Goal: Transaction & Acquisition: Purchase product/service

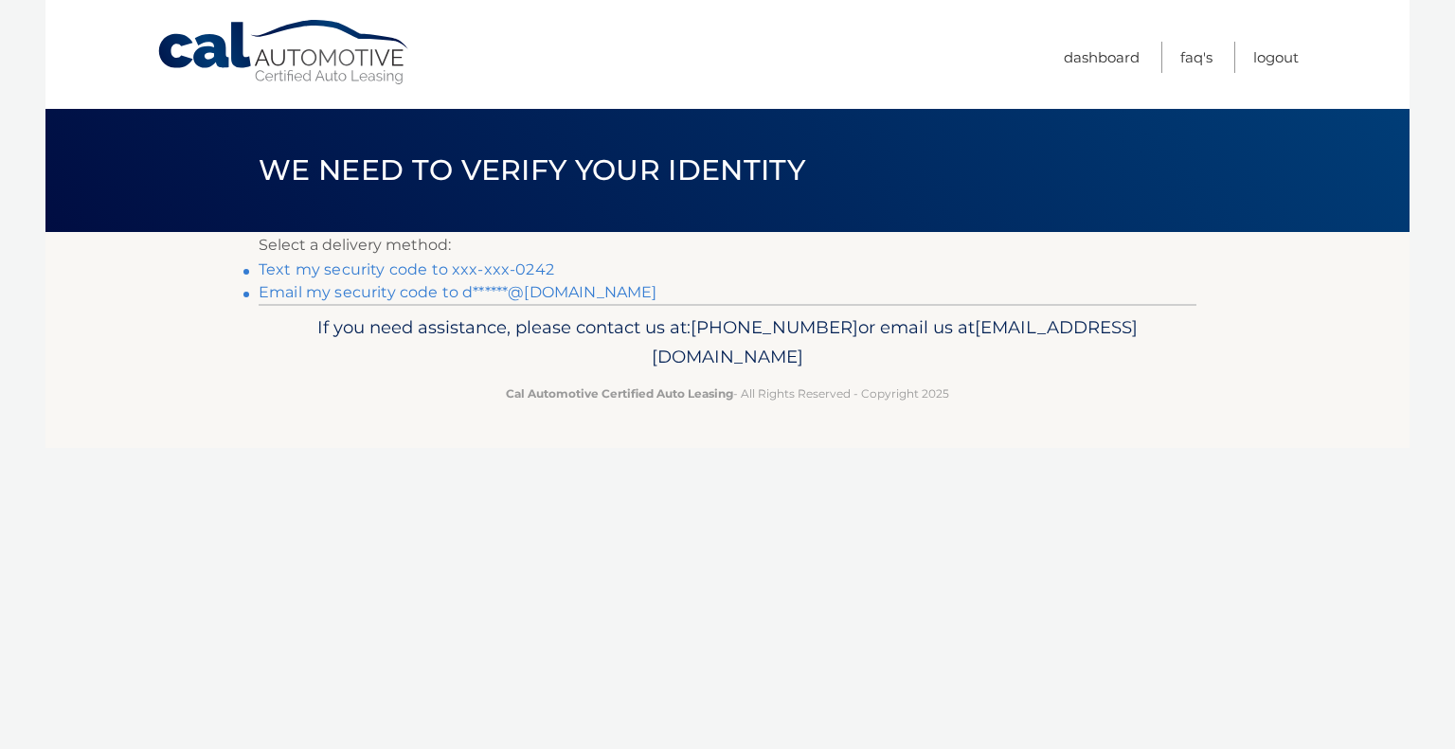
click at [480, 271] on link "Text my security code to xxx-xxx-0242" at bounding box center [407, 270] width 296 height 18
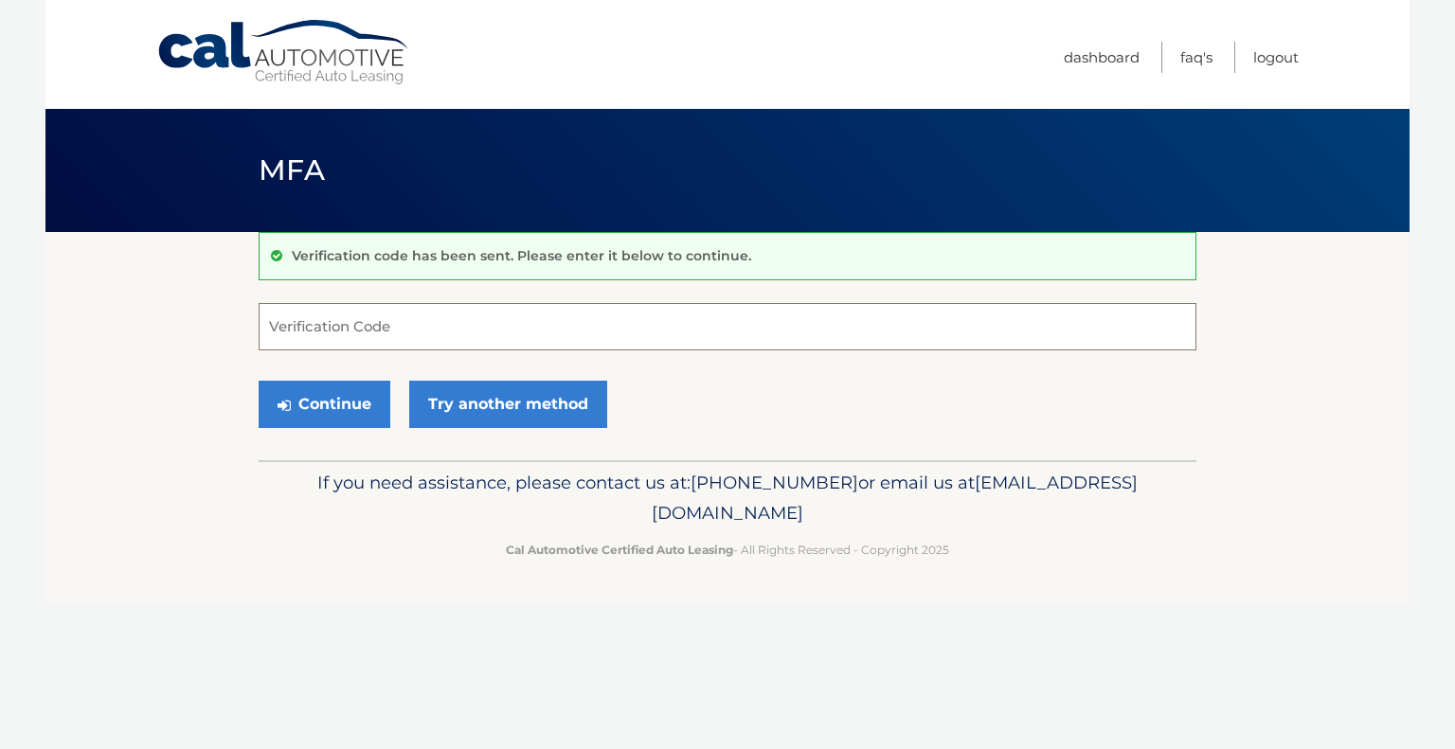
click at [474, 315] on input "Verification Code" at bounding box center [728, 326] width 938 height 47
type input "580165"
click at [328, 406] on button "Continue" at bounding box center [325, 404] width 132 height 47
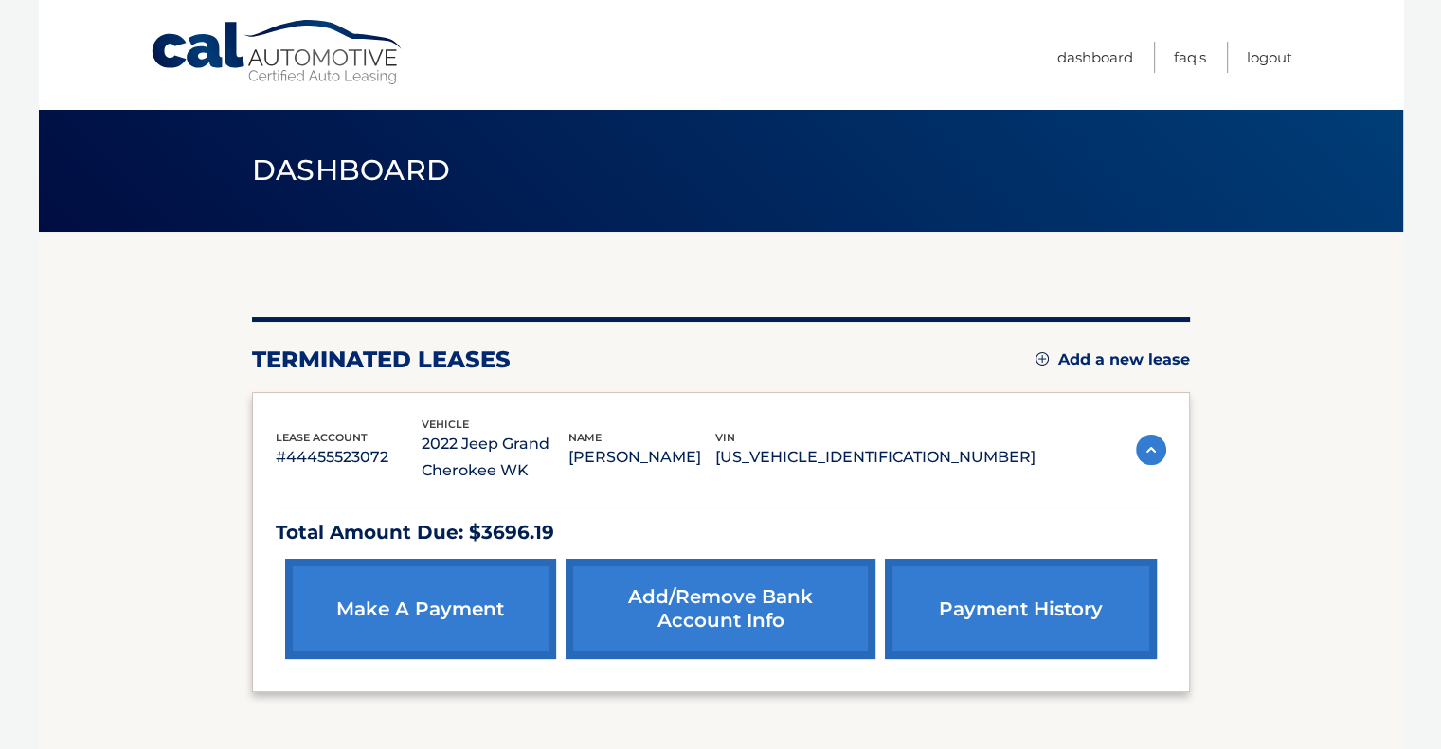
click at [411, 610] on link "make a payment" at bounding box center [420, 609] width 271 height 100
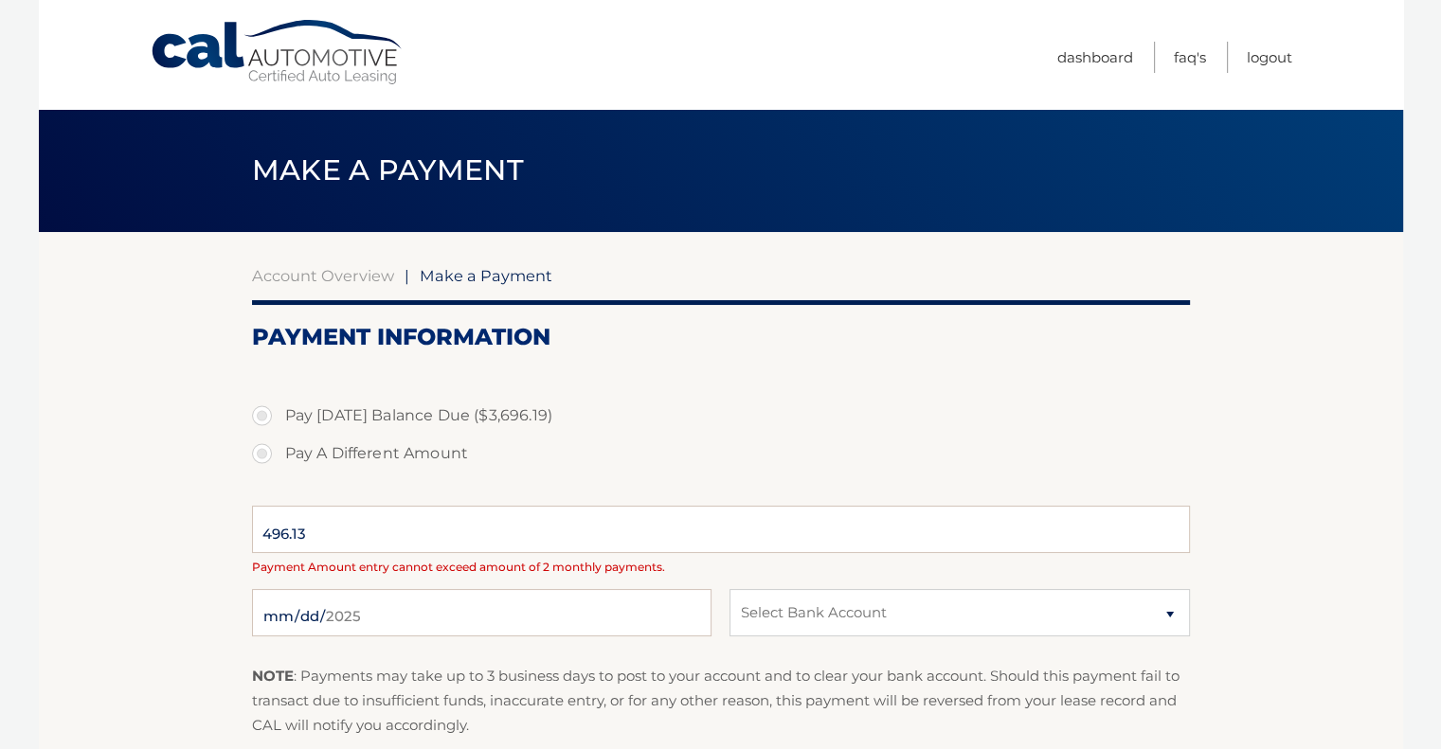
select select "YTUzOGJmNDctNDJiOS00NTI5LTliZjktYWE5YTJjMDI3NDlh"
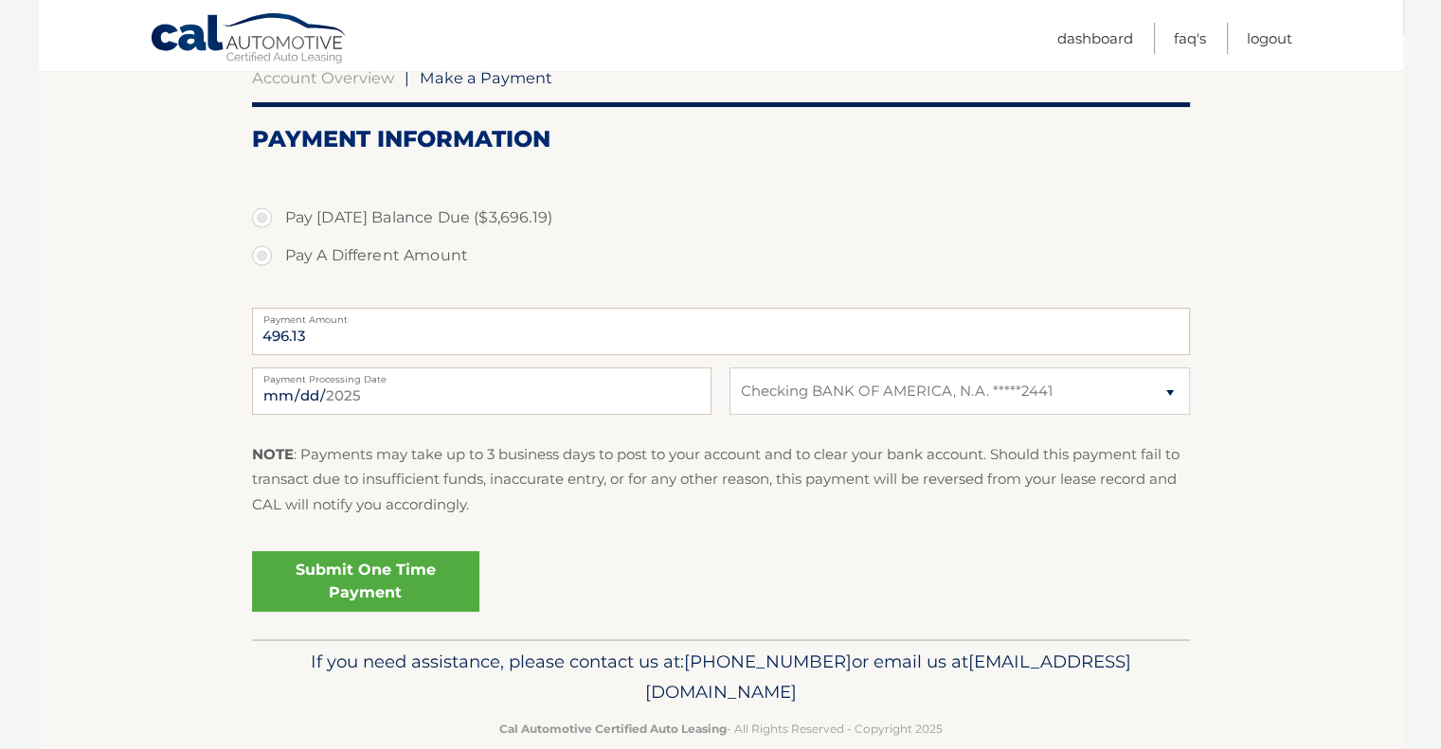
scroll to position [205, 0]
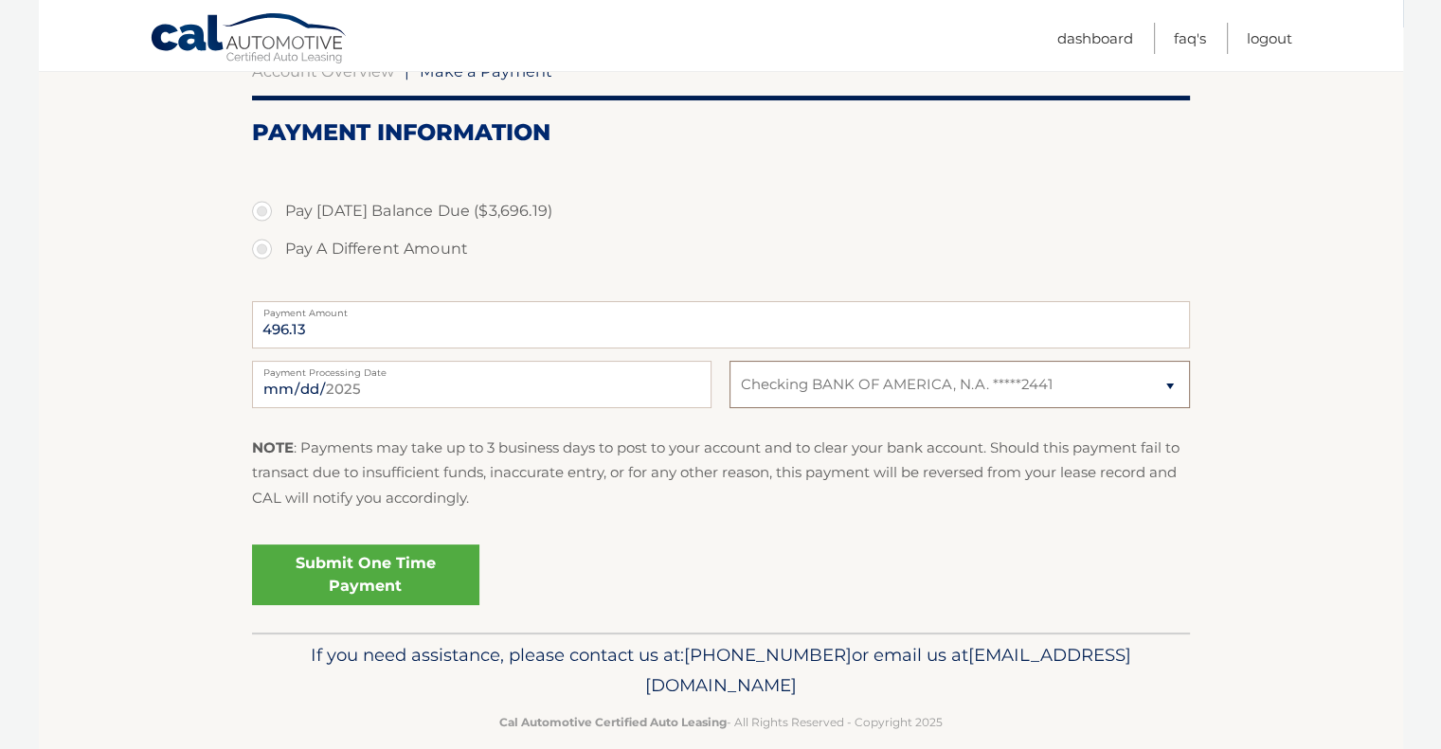
click at [1176, 389] on select "Select Bank Account Checking BANK OF AMERICA, N.A. *****2441" at bounding box center [960, 384] width 460 height 47
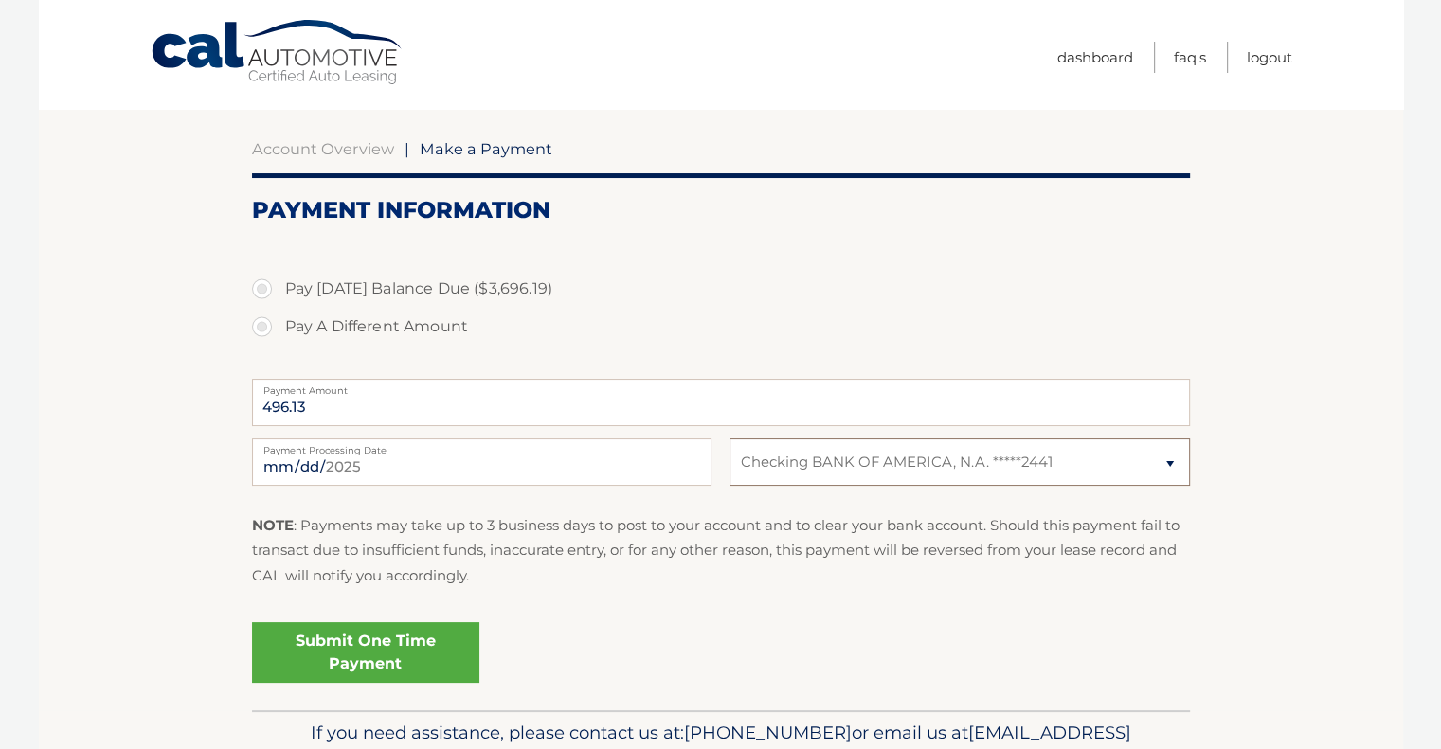
scroll to position [0, 0]
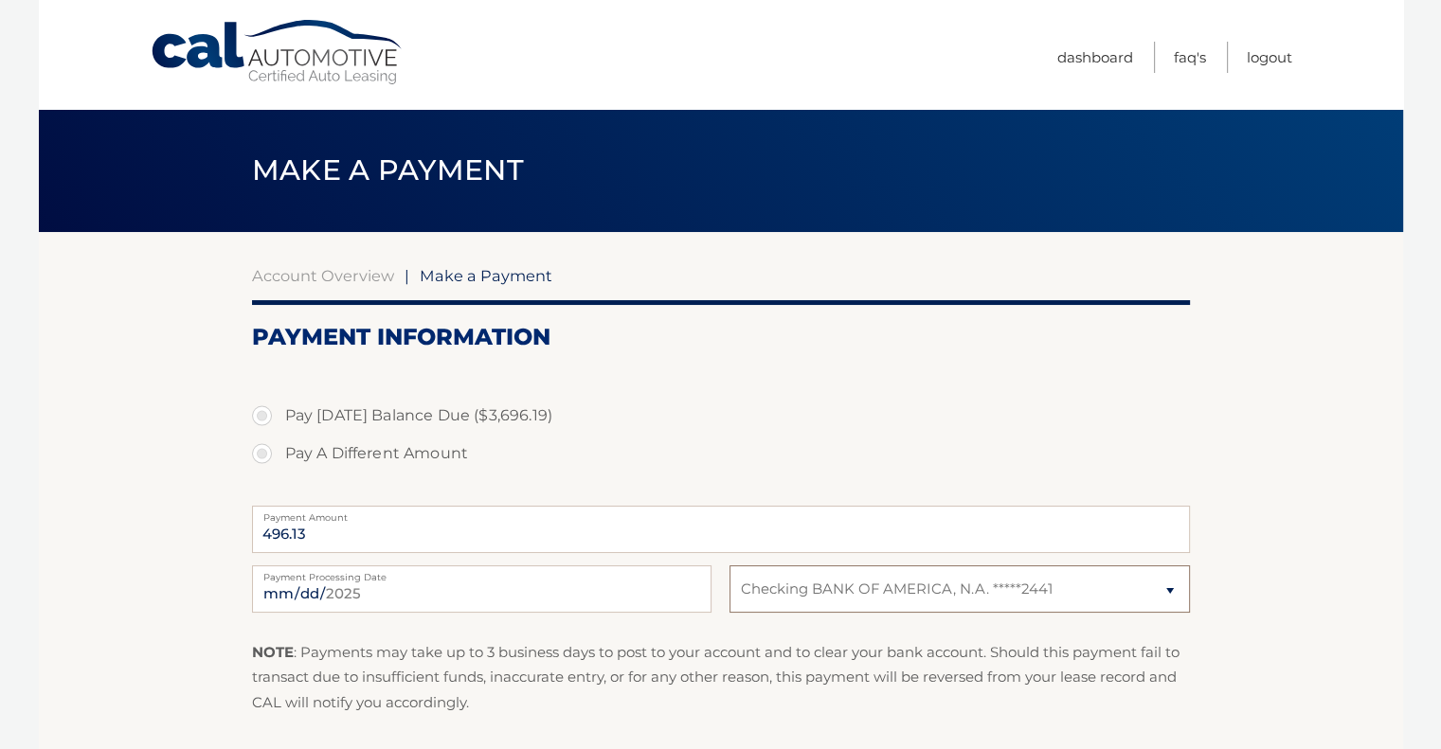
click at [1161, 593] on select "Select Bank Account Checking BANK OF AMERICA, N.A. *****2441" at bounding box center [960, 589] width 460 height 47
click at [730, 566] on select "Select Bank Account Checking BANK OF AMERICA, N.A. *****2441" at bounding box center [960, 589] width 460 height 47
click at [1168, 591] on select "Select Bank Account Checking BANK OF AMERICA, N.A. *****2441" at bounding box center [960, 589] width 460 height 47
select select "YTUzOGJmNDctNDJiOS00NTI5LTliZjktYWE5YTJjMDI3NDlh"
click at [730, 566] on select "Select Bank Account Checking BANK OF AMERICA, N.A. *****2441" at bounding box center [960, 589] width 460 height 47
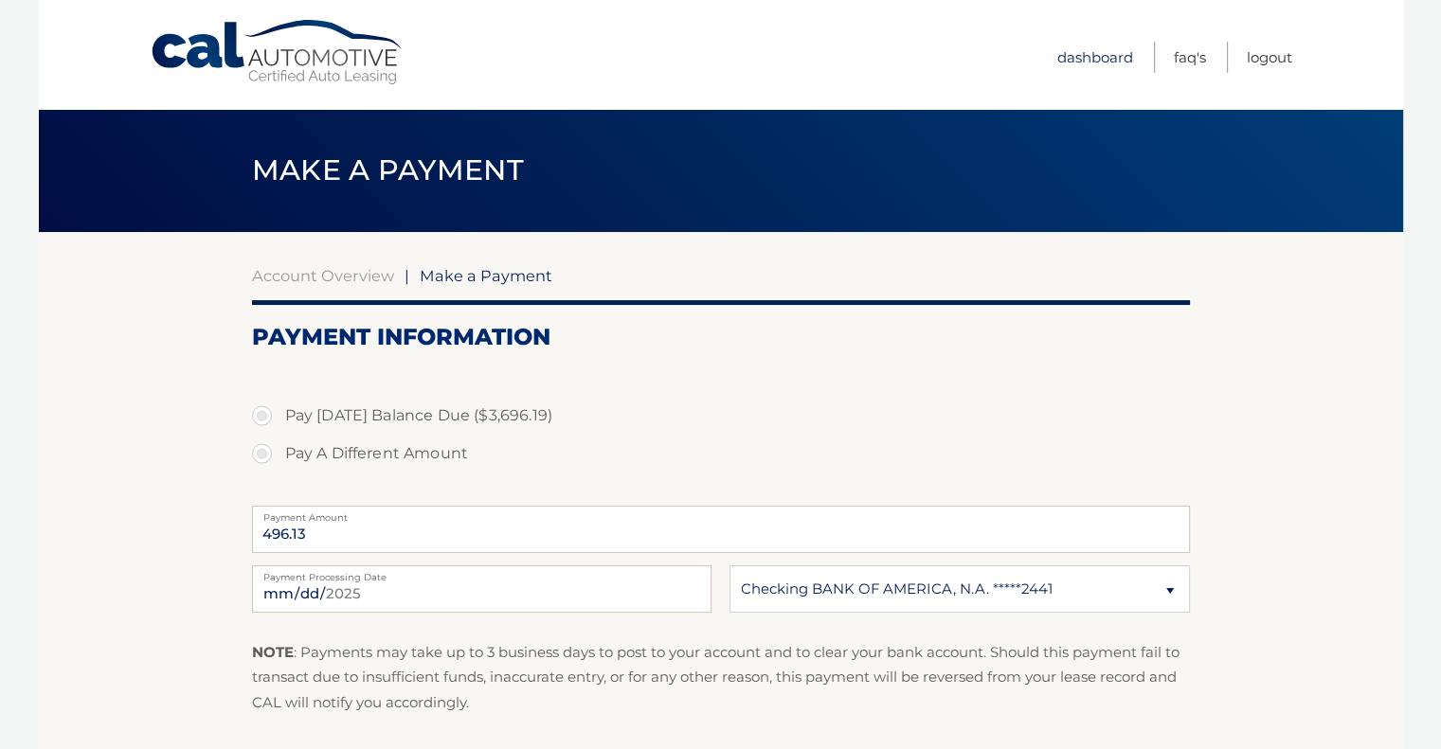
click at [1109, 56] on link "Dashboard" at bounding box center [1095, 57] width 76 height 31
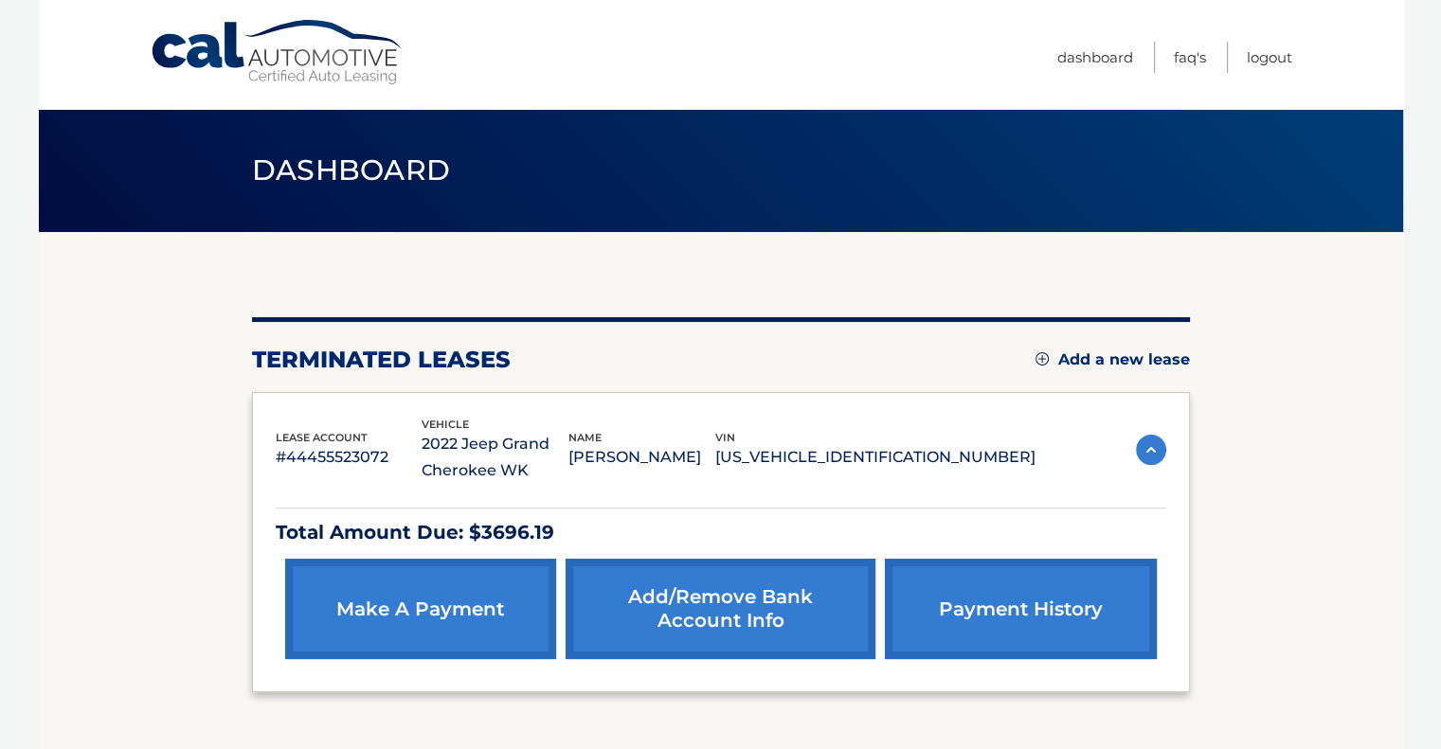
click at [732, 594] on link "Add/Remove bank account info" at bounding box center [721, 609] width 310 height 100
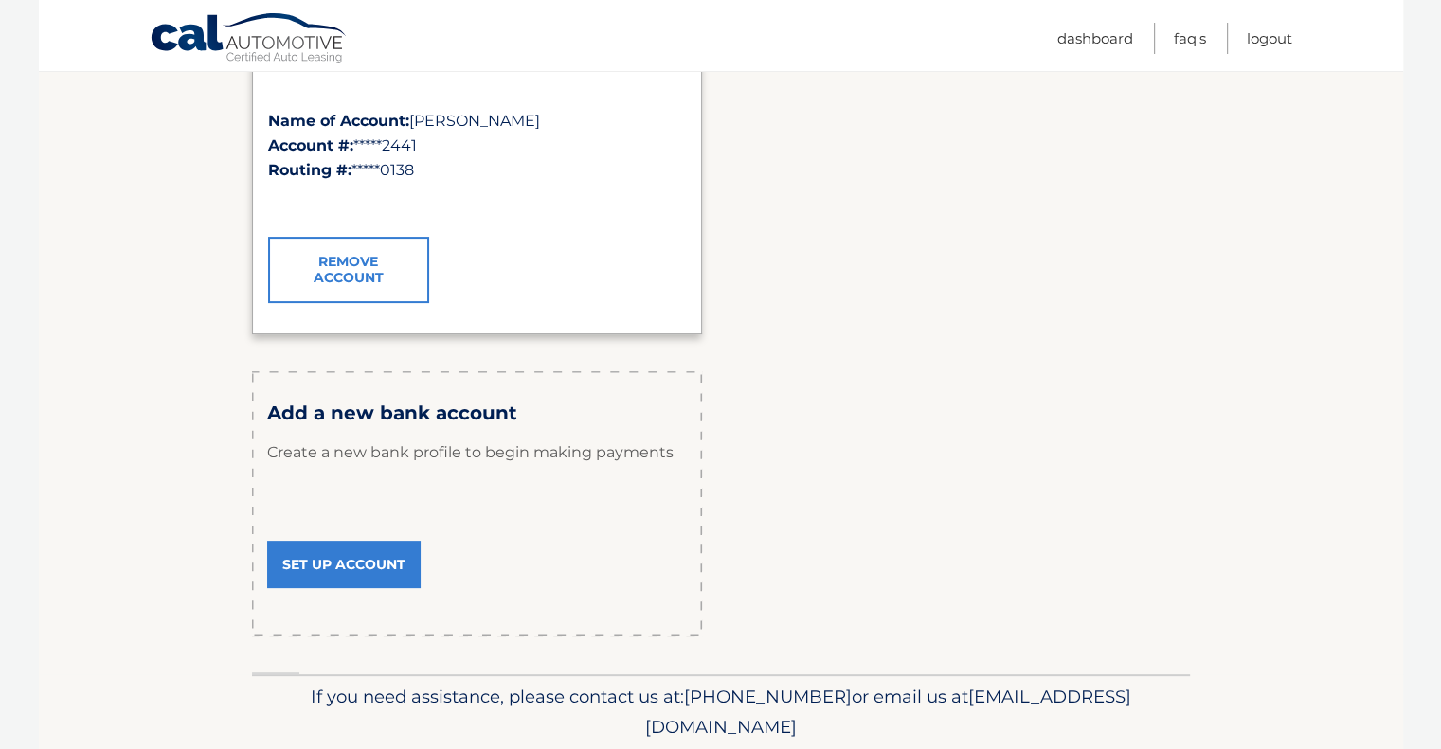
scroll to position [388, 0]
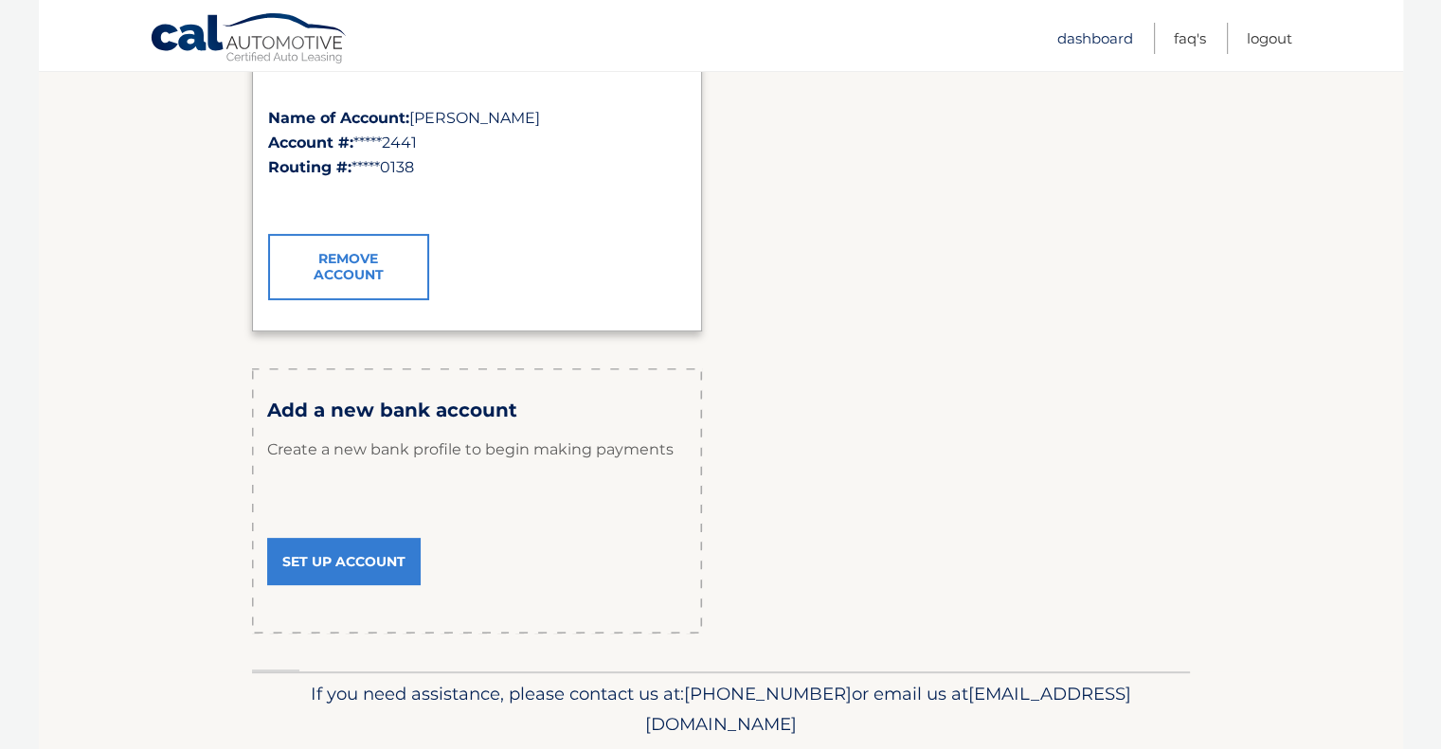
click at [1061, 41] on link "Dashboard" at bounding box center [1095, 38] width 76 height 31
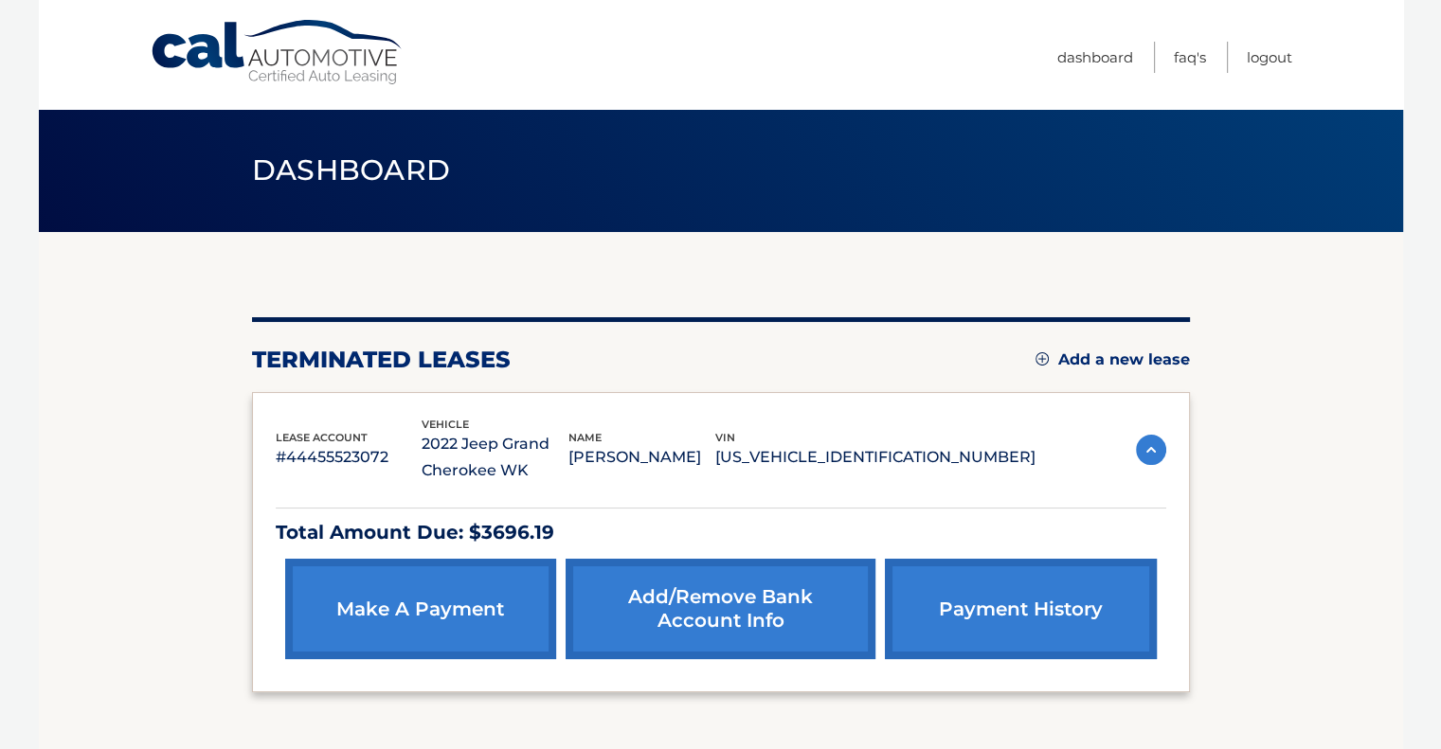
click at [432, 606] on link "make a payment" at bounding box center [420, 609] width 271 height 100
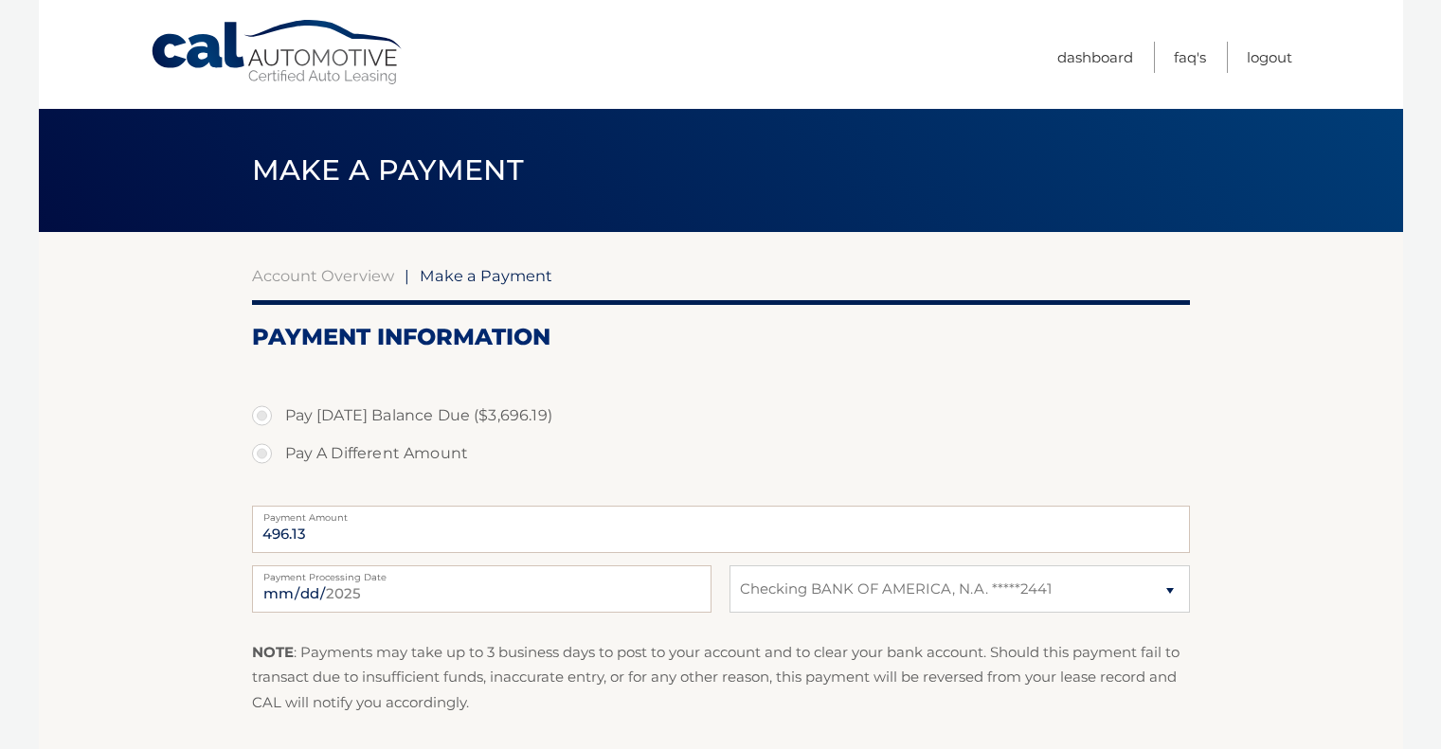
select select "YTUzOGJmNDctNDJiOS00NTI5LTliZjktYWE5YTJjMDI3NDlh"
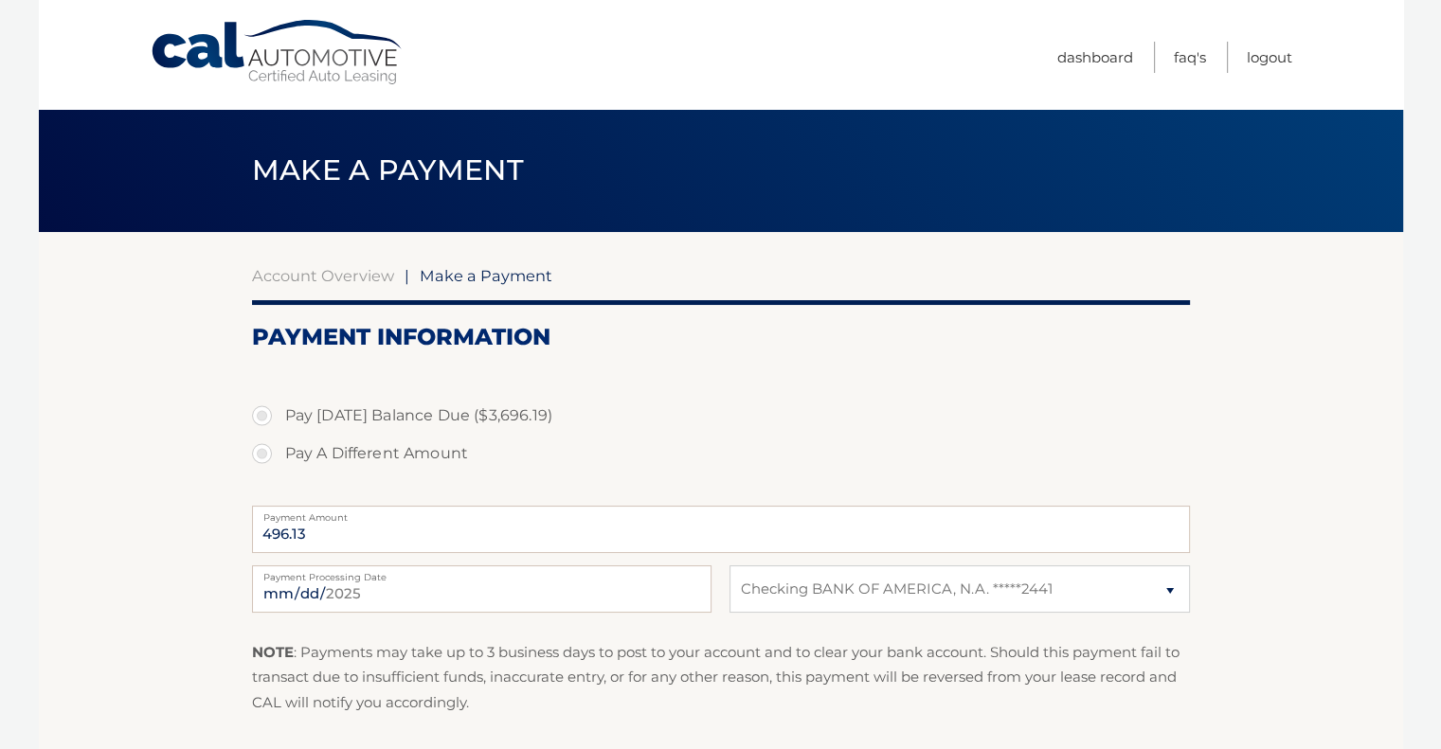
click at [1311, 431] on section "Account Overview | Make a Payment Payment Information Pay [DATE] Balance Due ($…" at bounding box center [721, 534] width 1364 height 605
click at [261, 416] on label "Pay Today's Balance Due ($3,696.19)" at bounding box center [721, 416] width 938 height 38
click at [261, 416] on input "Pay Today's Balance Due ($3,696.19)" at bounding box center [269, 412] width 19 height 30
radio input "true"
type input "3696.19"
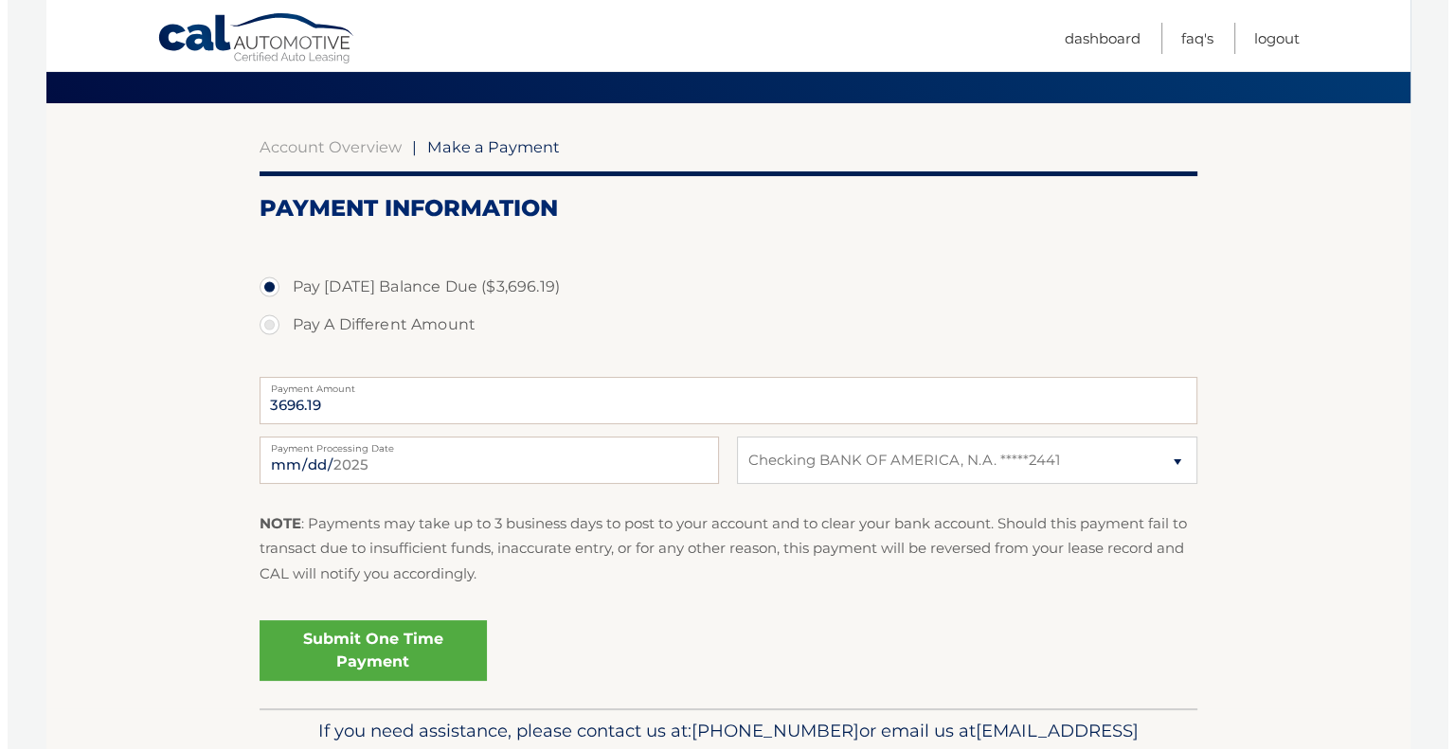
scroll to position [231, 0]
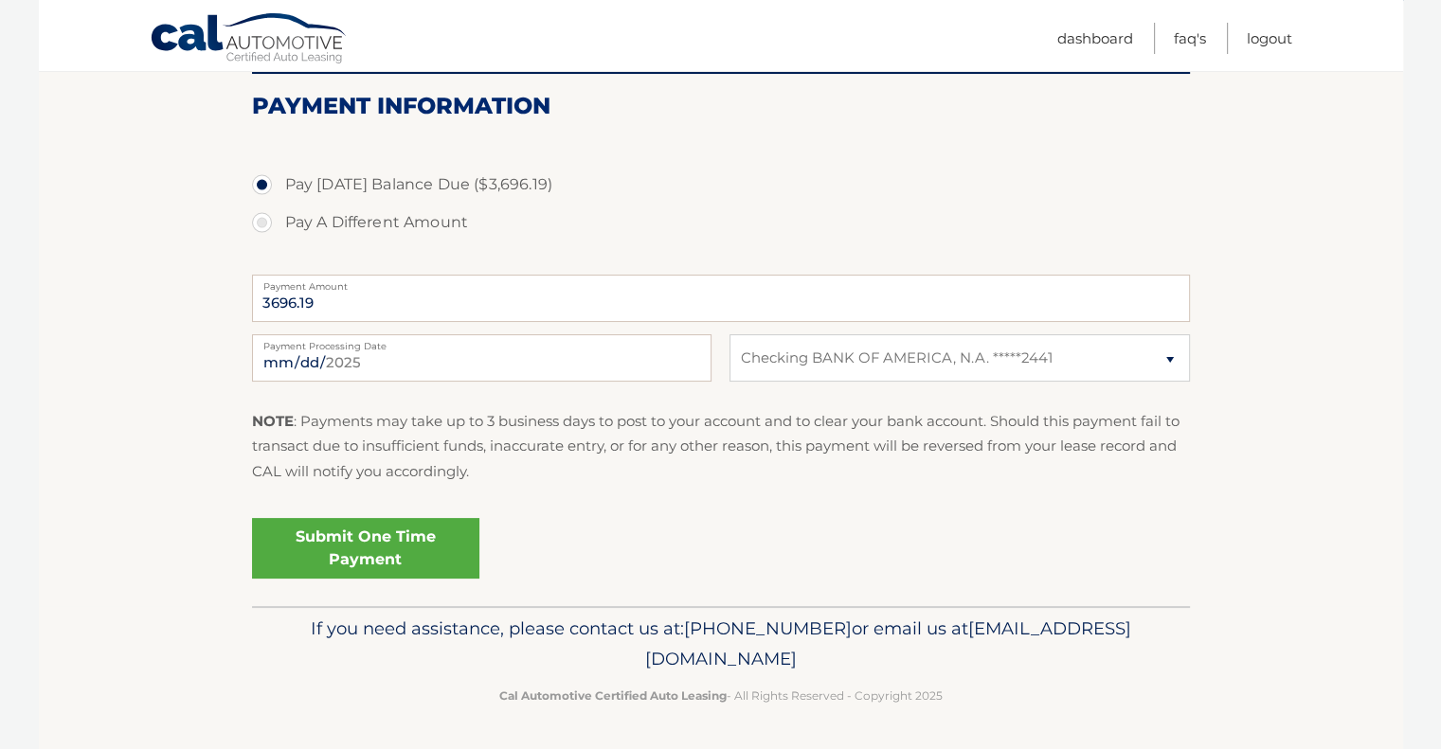
click at [427, 551] on link "Submit One Time Payment" at bounding box center [365, 548] width 227 height 61
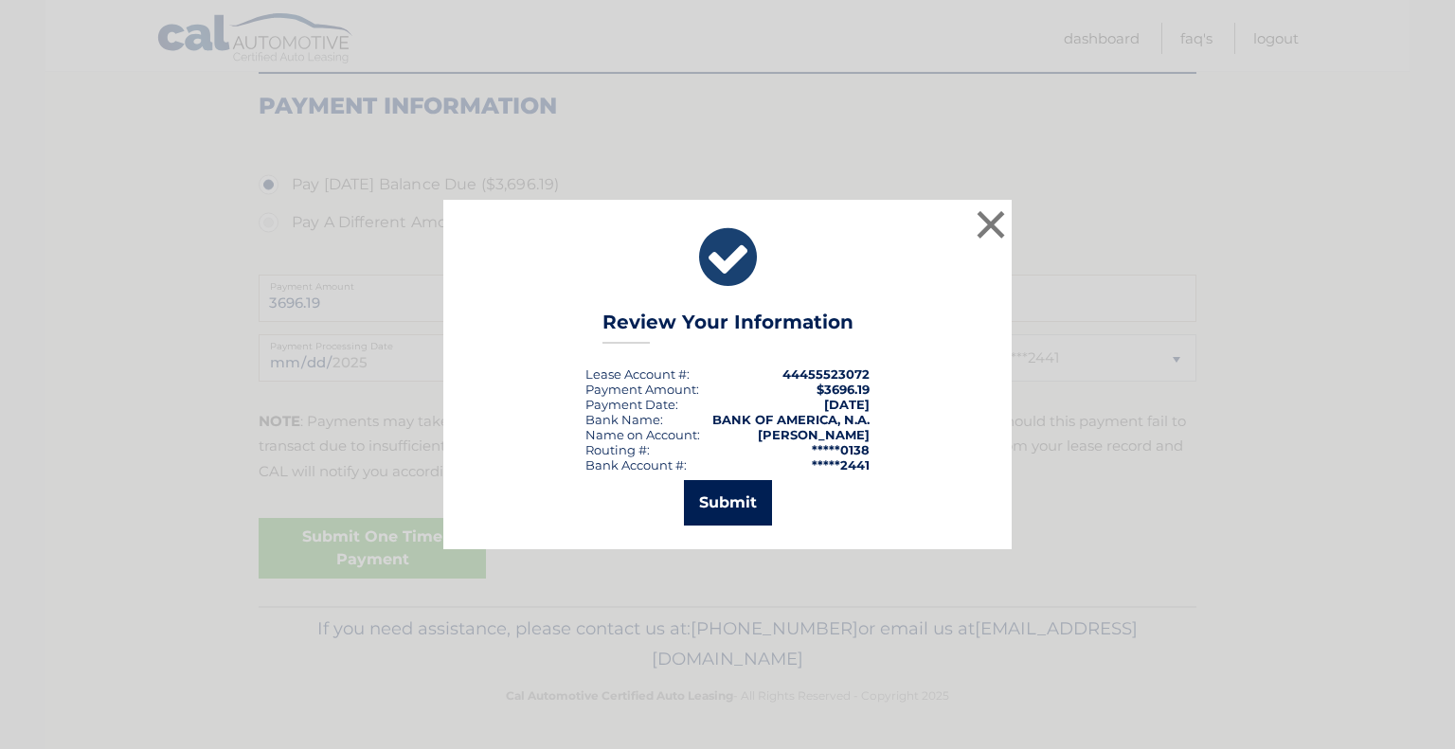
click at [727, 507] on button "Submit" at bounding box center [728, 502] width 88 height 45
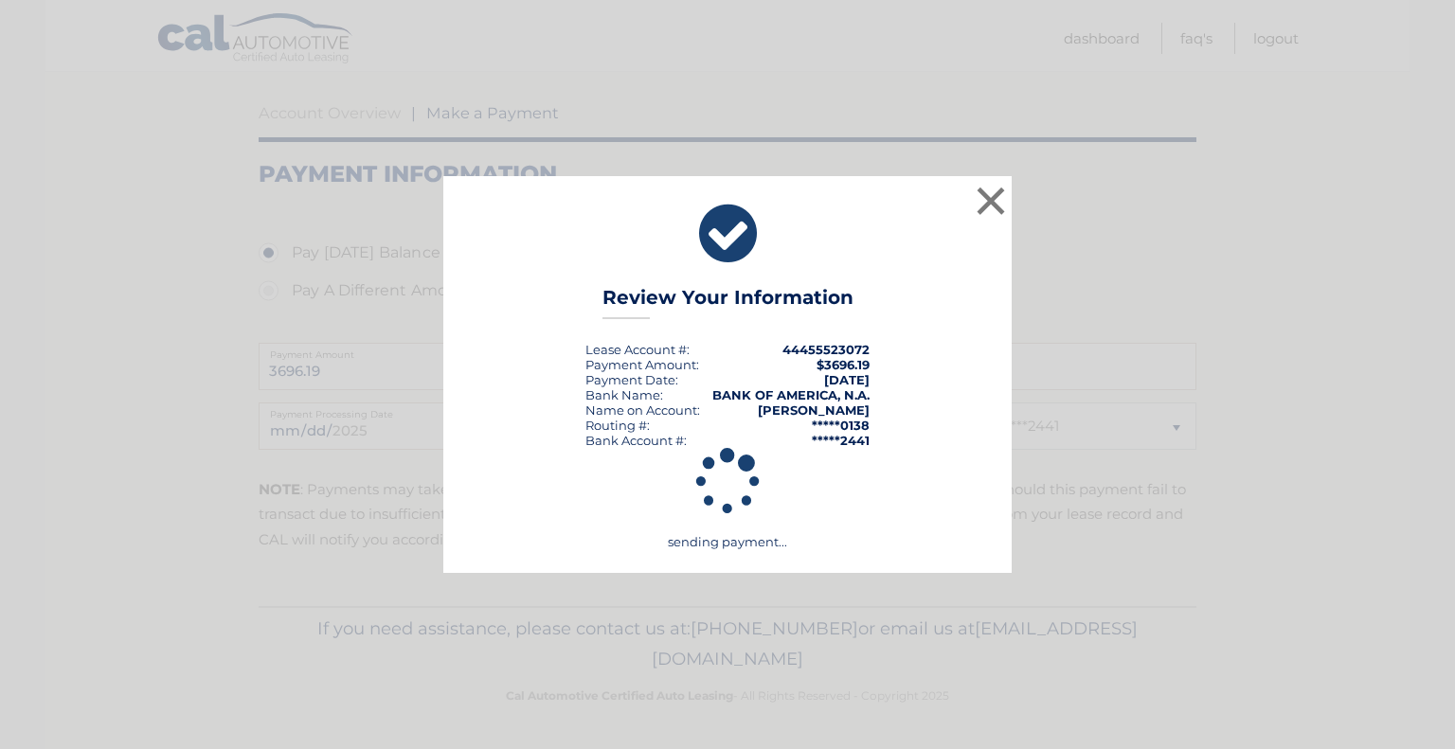
scroll to position [163, 0]
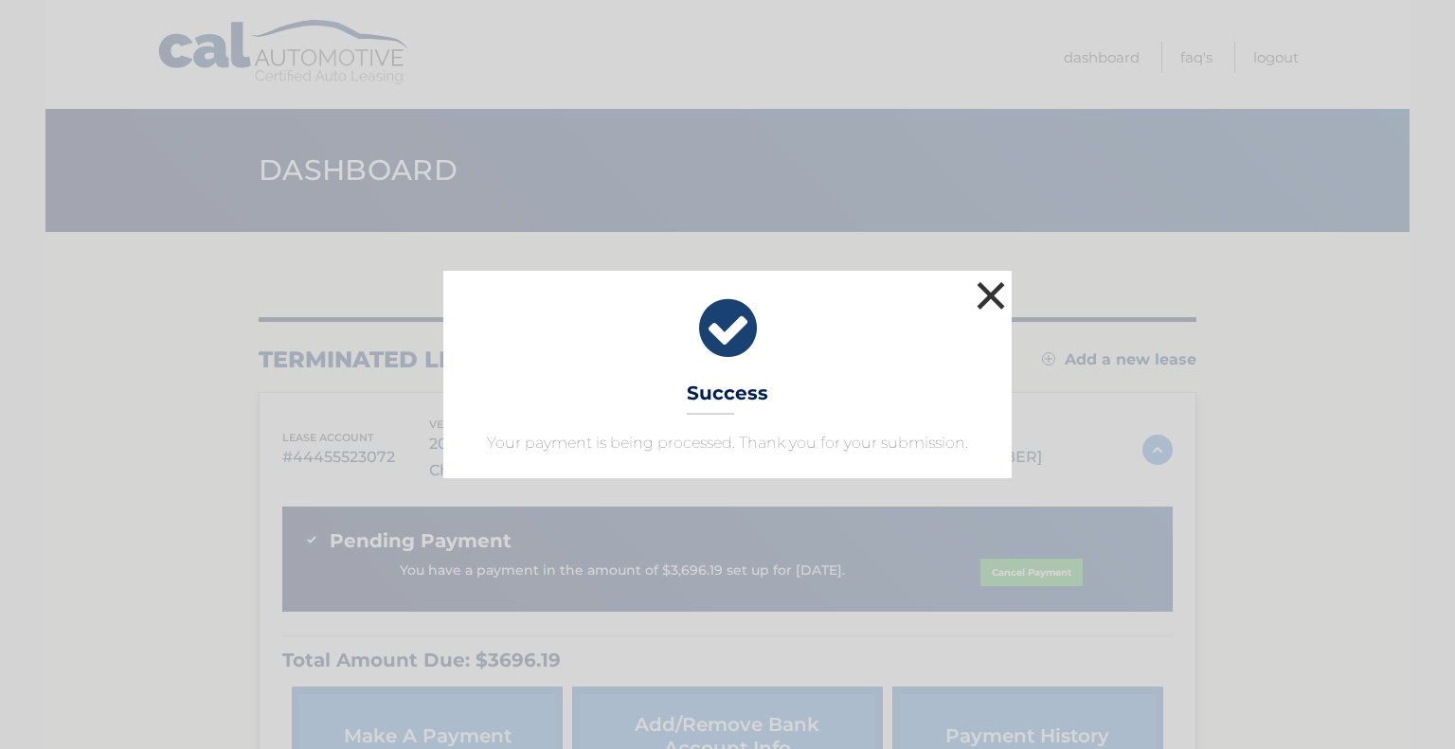
click at [996, 297] on button "×" at bounding box center [991, 296] width 38 height 38
